Goal: Check status: Check status

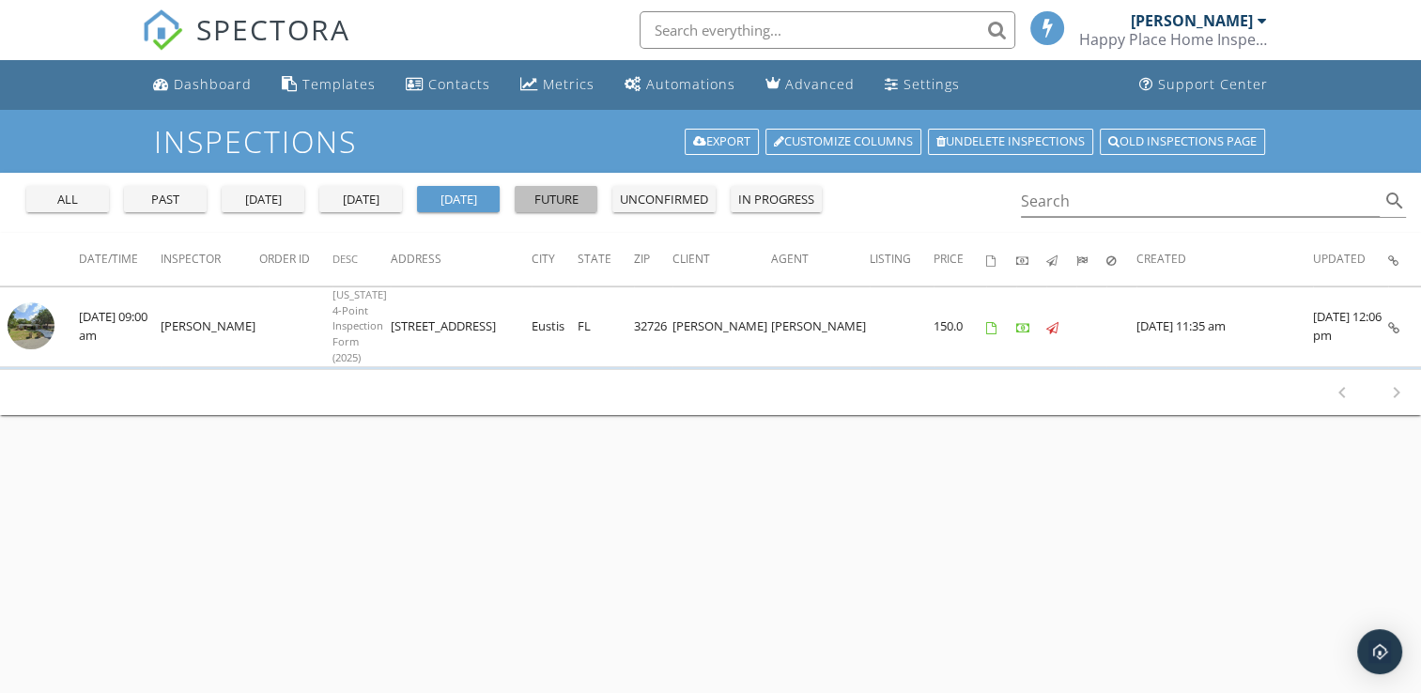
click at [538, 193] on div "future" at bounding box center [556, 200] width 68 height 19
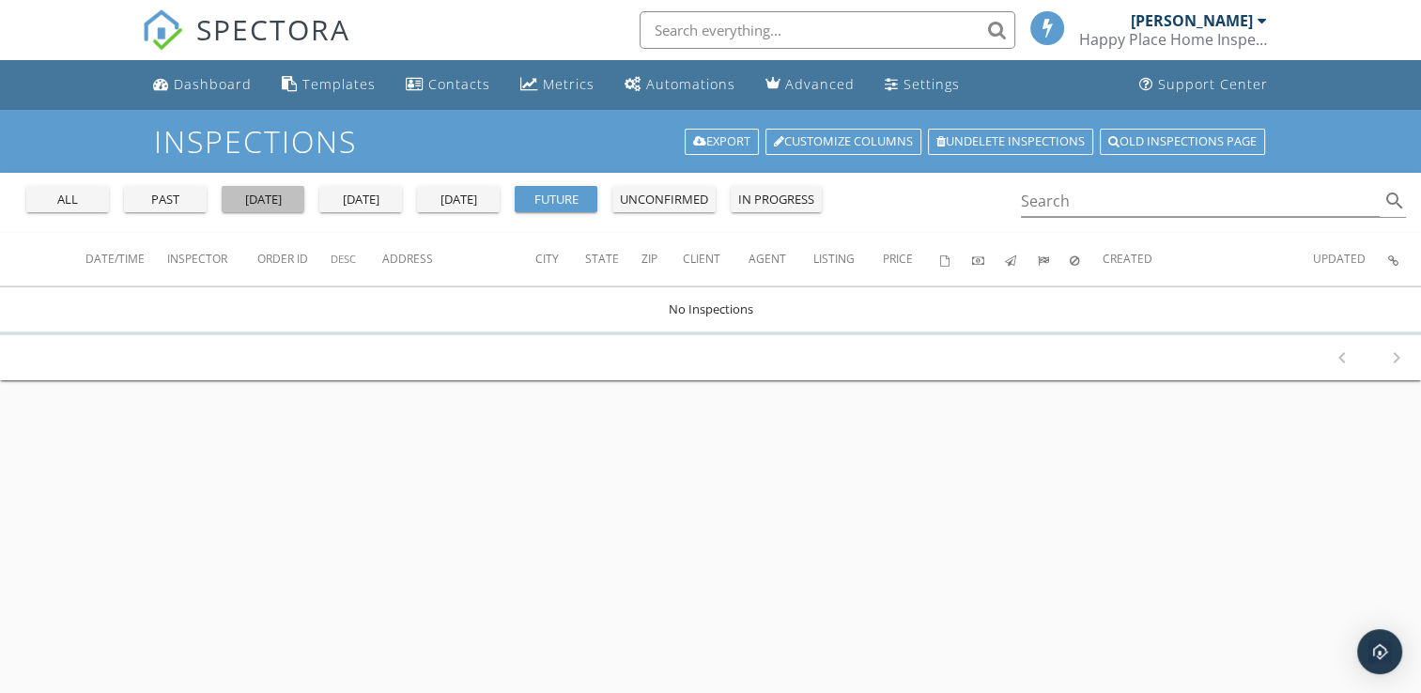
click at [278, 206] on div "[DATE]" at bounding box center [263, 200] width 68 height 19
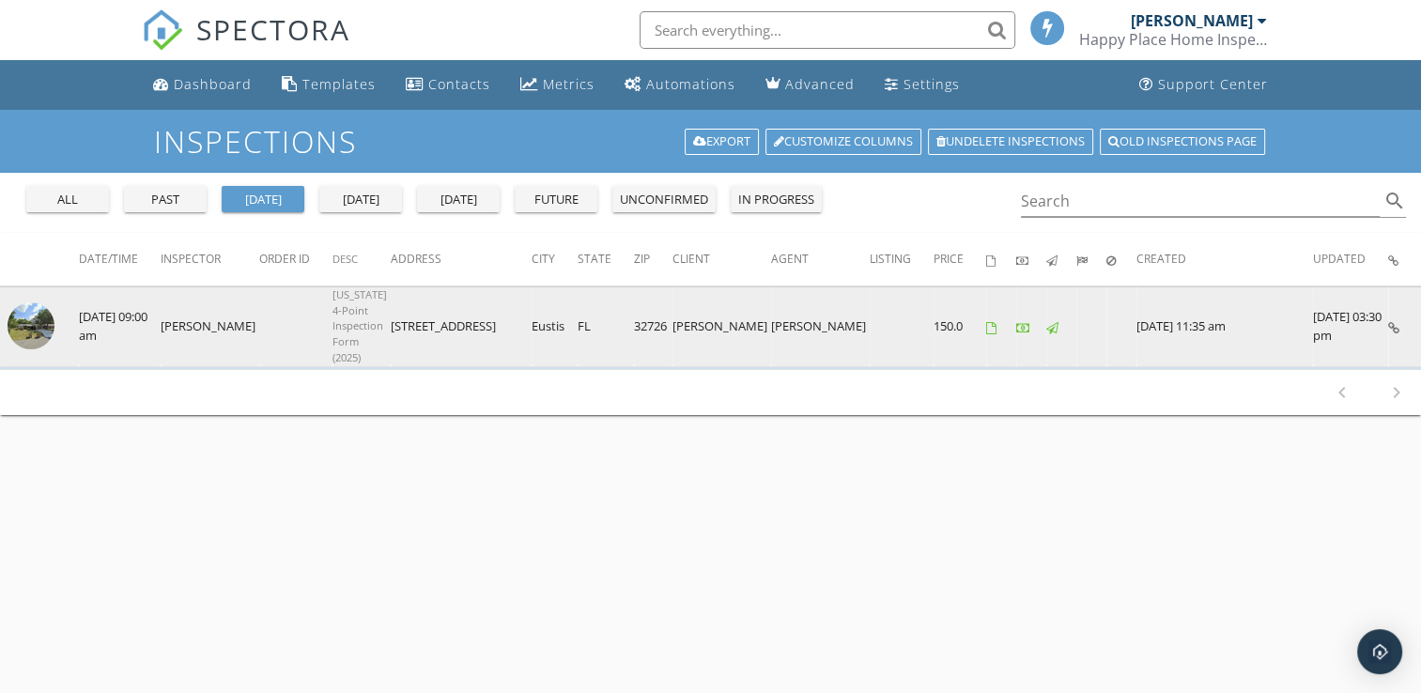
click at [30, 316] on img at bounding box center [31, 325] width 47 height 47
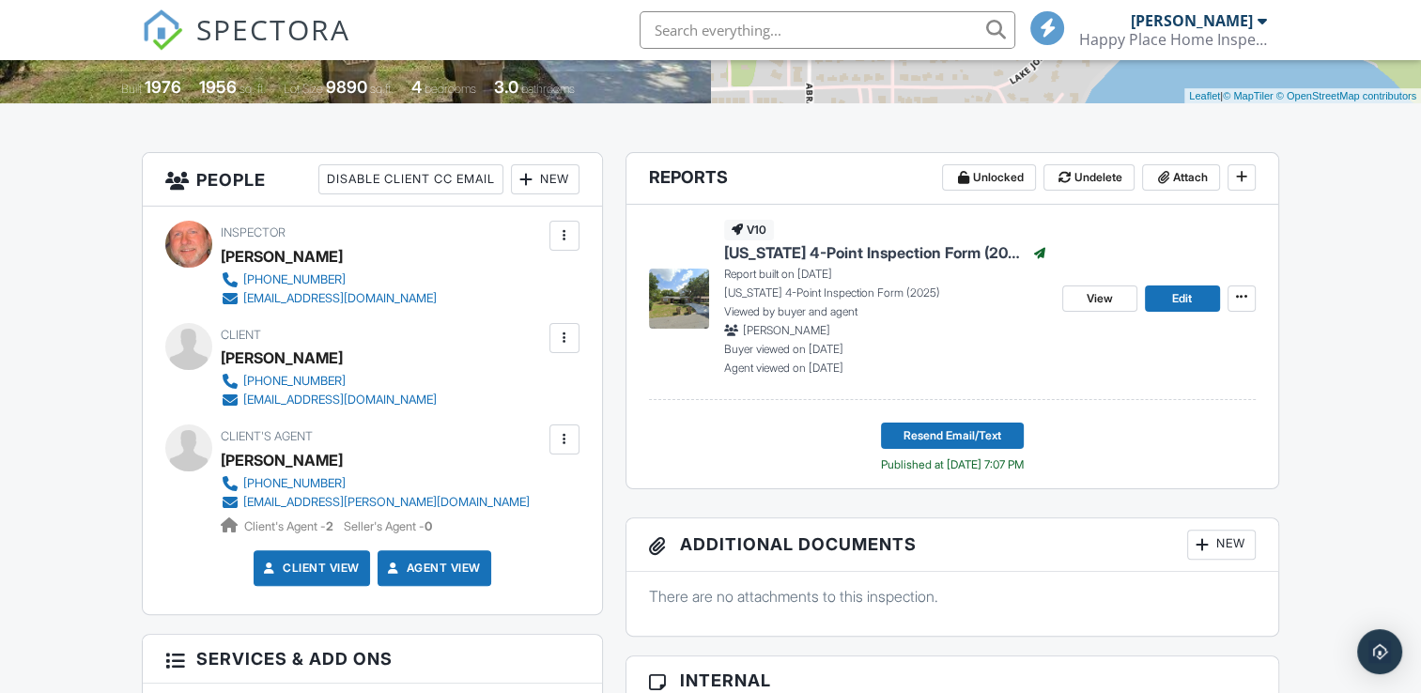
scroll to position [397, 0]
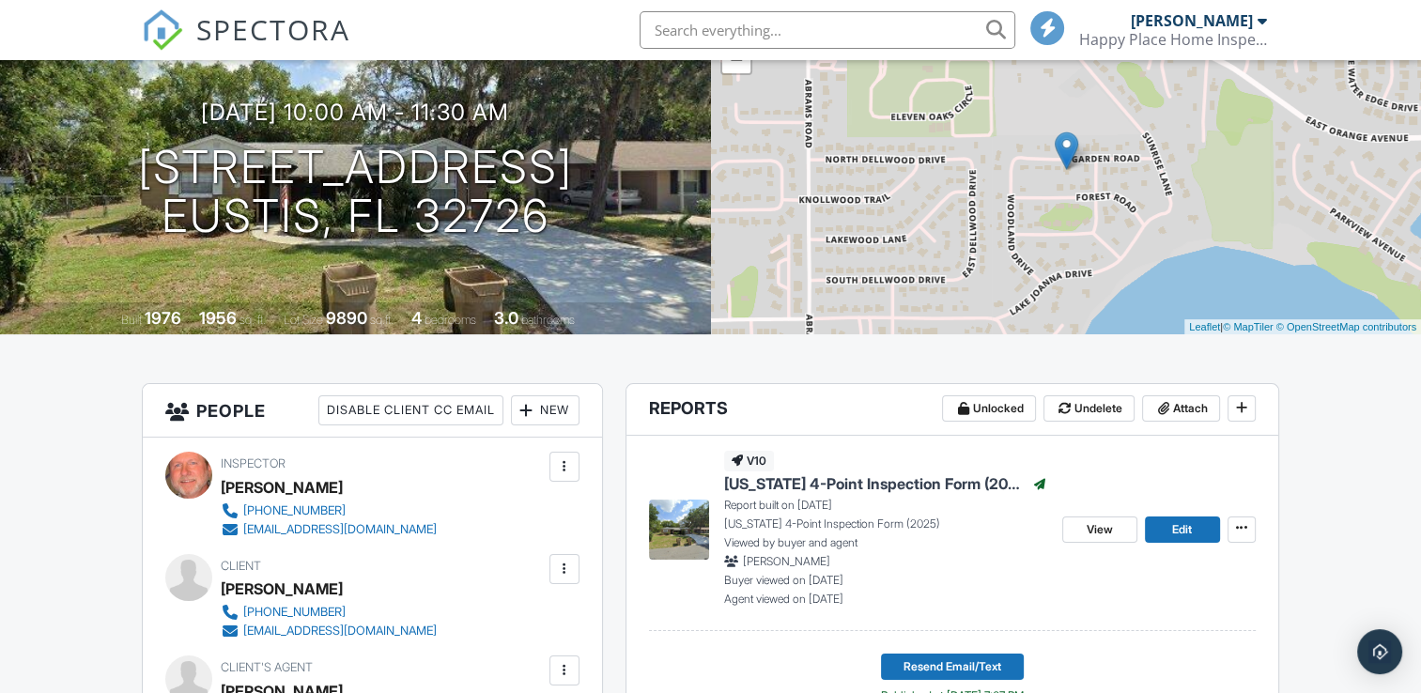
scroll to position [0, 0]
